Goal: Information Seeking & Learning: Learn about a topic

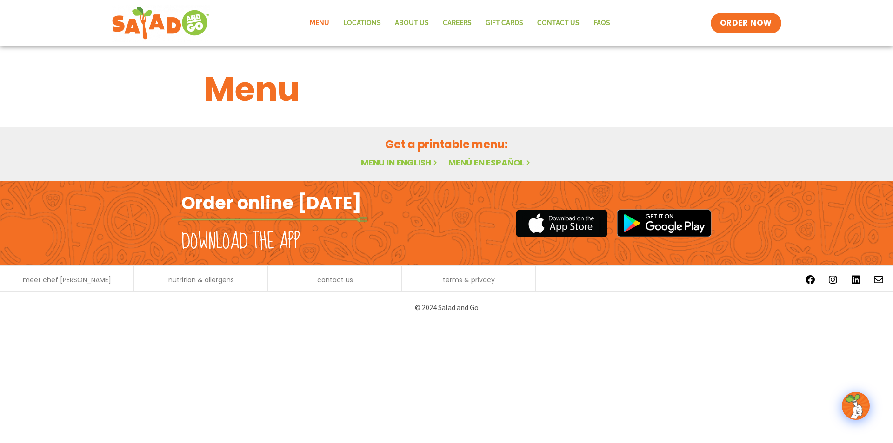
click at [321, 24] on link "Menu" at bounding box center [320, 23] width 34 height 21
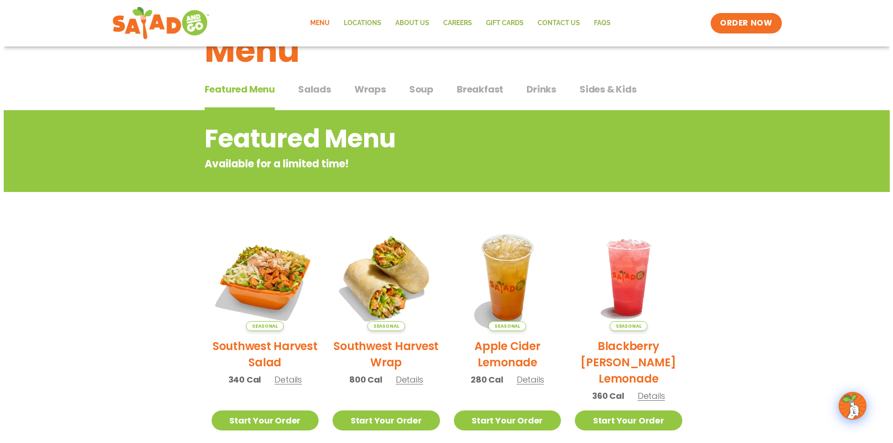
scroll to position [93, 0]
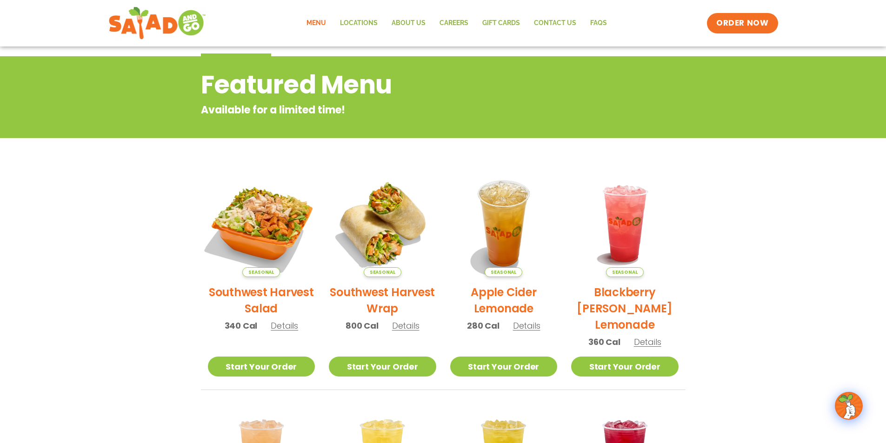
click at [270, 221] on img at bounding box center [261, 224] width 126 height 126
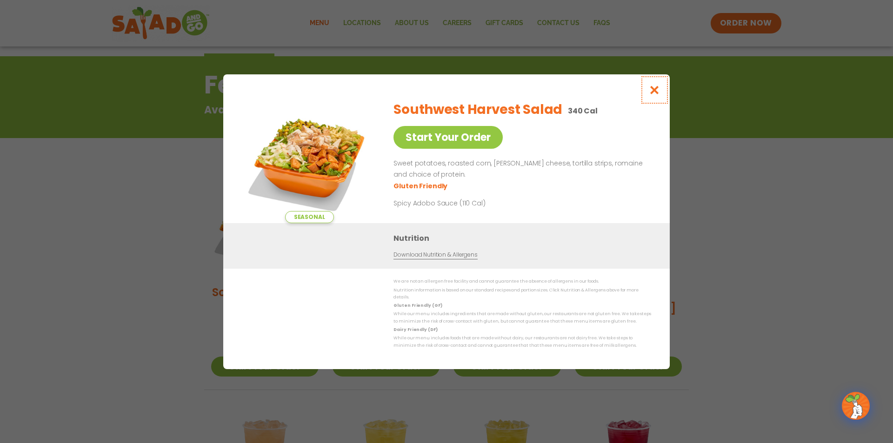
click at [662, 90] on button "Close modal" at bounding box center [655, 89] width 30 height 31
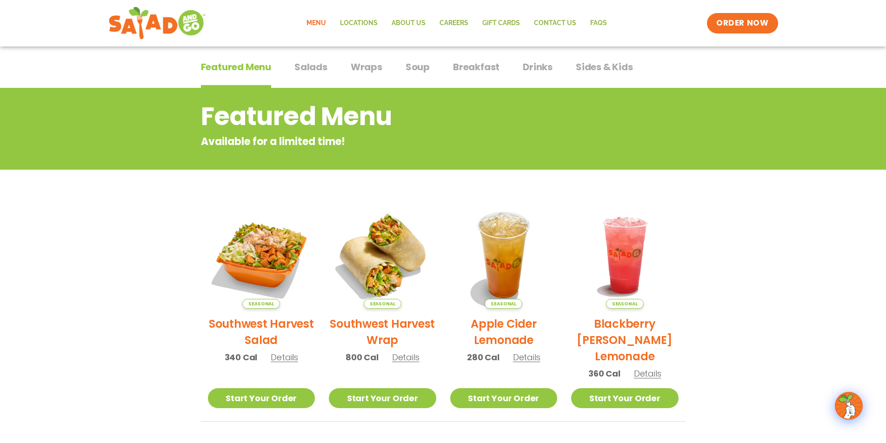
scroll to position [0, 0]
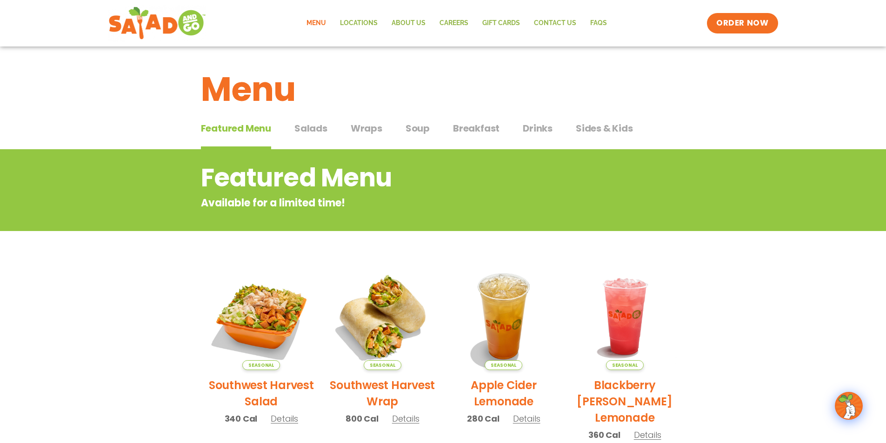
click at [307, 128] on span "Salads" at bounding box center [311, 128] width 33 height 14
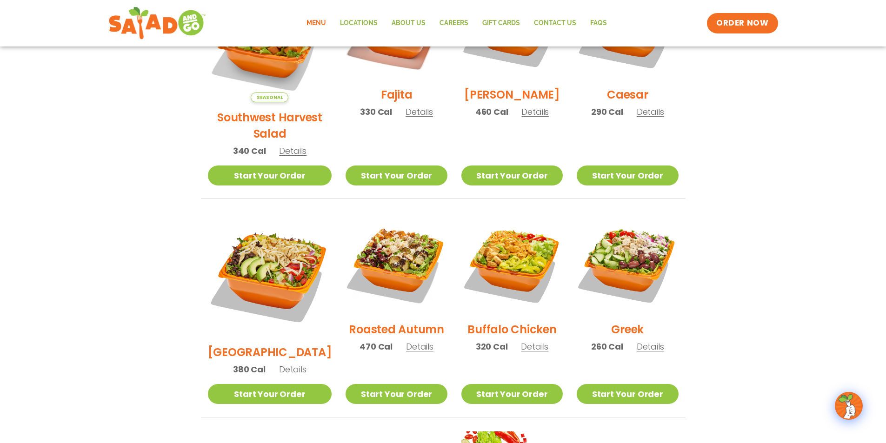
scroll to position [279, 0]
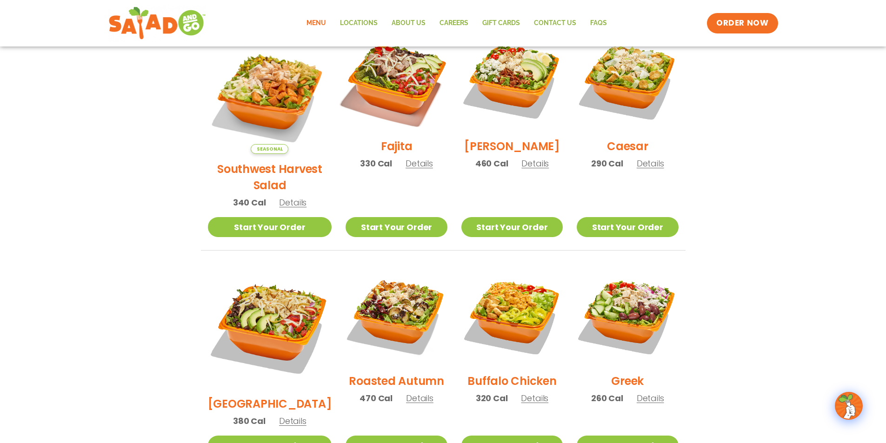
click at [388, 84] on img at bounding box center [396, 80] width 119 height 119
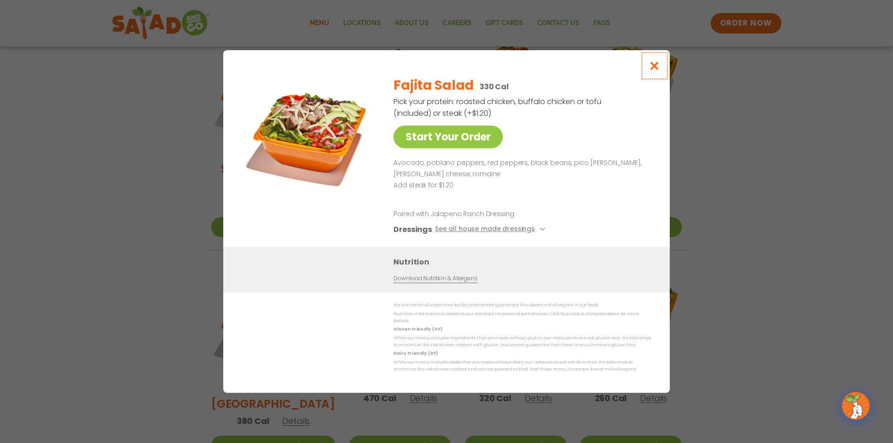
click at [654, 70] on icon "Close modal" at bounding box center [655, 66] width 12 height 10
